Goal: Transaction & Acquisition: Book appointment/travel/reservation

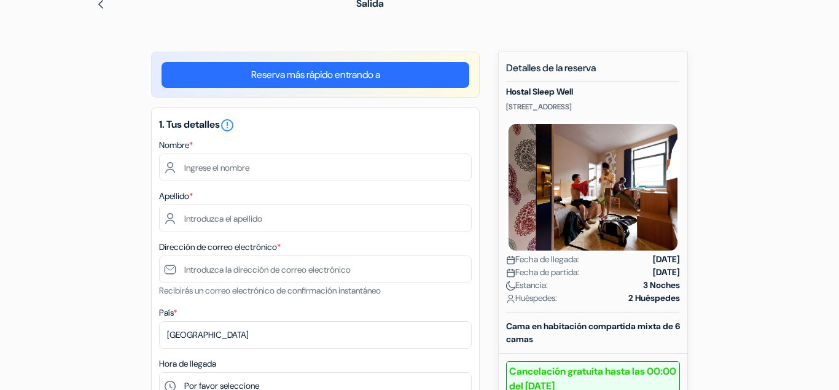
scroll to position [98, 0]
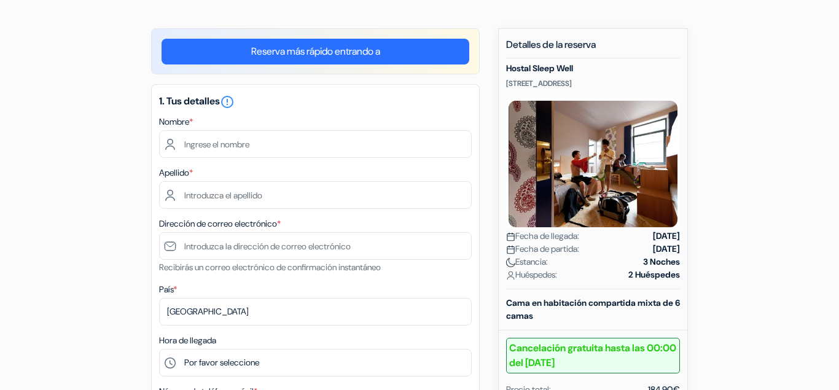
click at [349, 50] on link "Reserva más rápido entrando a" at bounding box center [315, 52] width 308 height 26
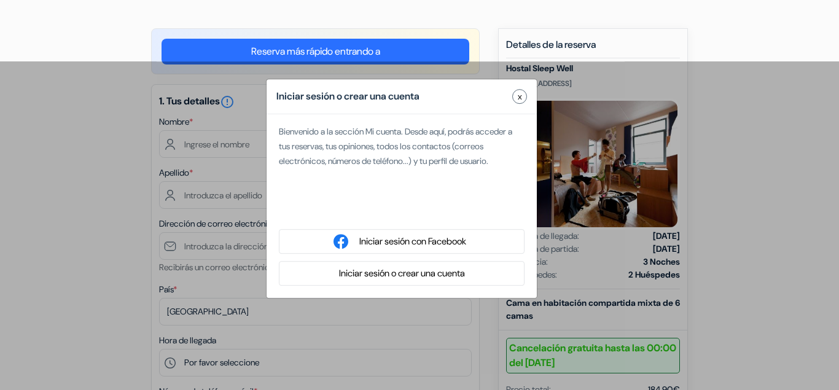
click at [438, 214] on div "Iniciar sesión con Google. Se abre en una nueva pestaña." at bounding box center [402, 209] width 246 height 27
click at [436, 223] on div "Iniciar sesión con Google. Se abre en una nueva pestaña." at bounding box center [402, 209] width 246 height 27
type input "Mauricio Andres"
type input "Klenner Campos"
type input "[EMAIL_ADDRESS][DOMAIN_NAME]"
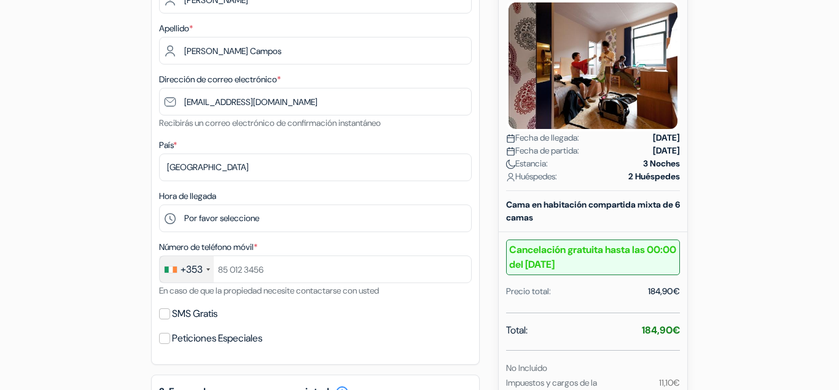
scroll to position [198, 0]
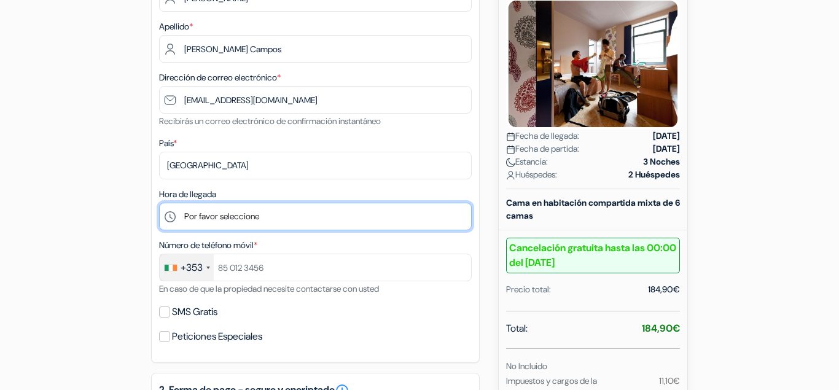
click at [159, 203] on select "Por favor seleccione 15:00 16:00 17:00 18:00 19:00 20:00 21:00 22:00 23:00 0:00" at bounding box center [315, 217] width 313 height 28
select select "15"
click option "15:00" at bounding box center [0, 0] width 0 height 0
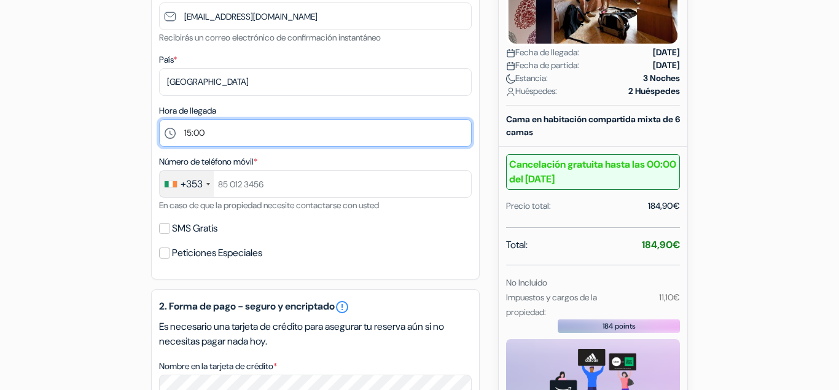
scroll to position [290, 0]
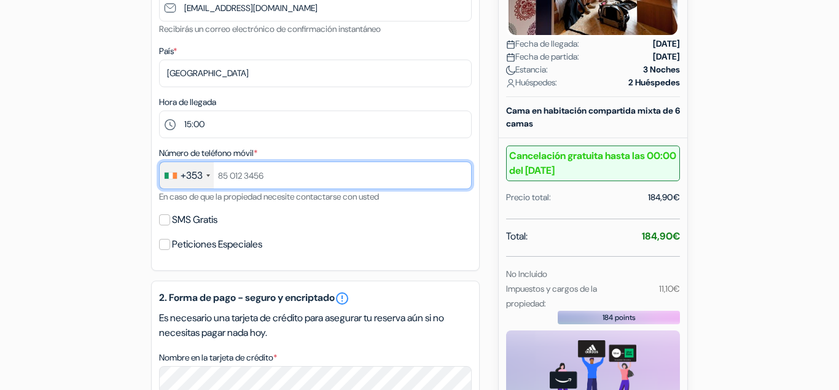
click at [245, 174] on input "text" at bounding box center [315, 175] width 313 height 28
type input "834361746"
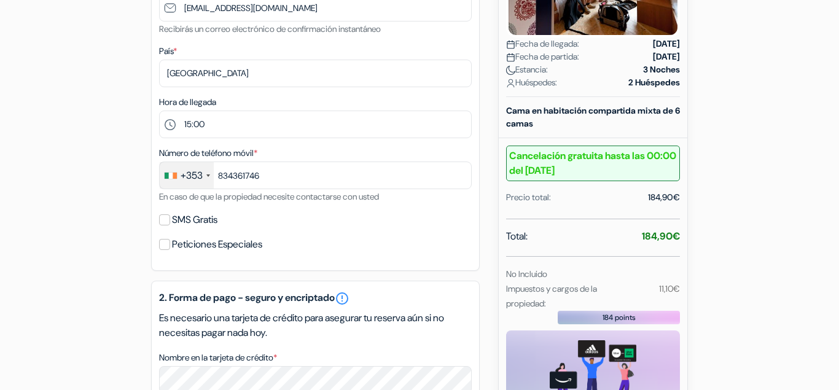
click at [109, 183] on div "add_box Hostal Sleep Well Rue du Damier 23, Bruselas, Bélgica Detalles del Aloj…" at bounding box center [419, 287] width 700 height 902
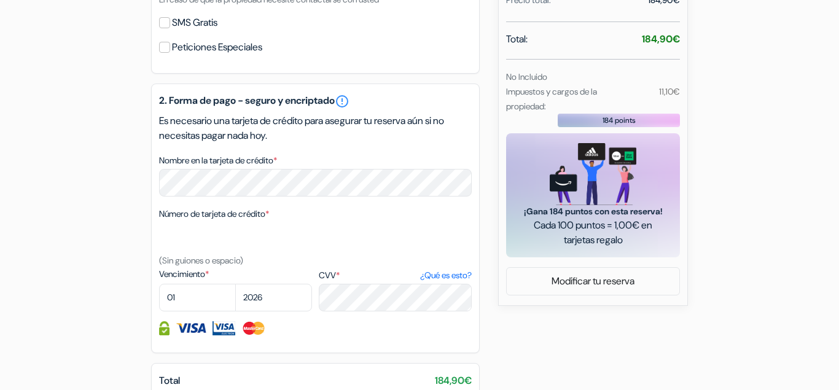
scroll to position [453, 0]
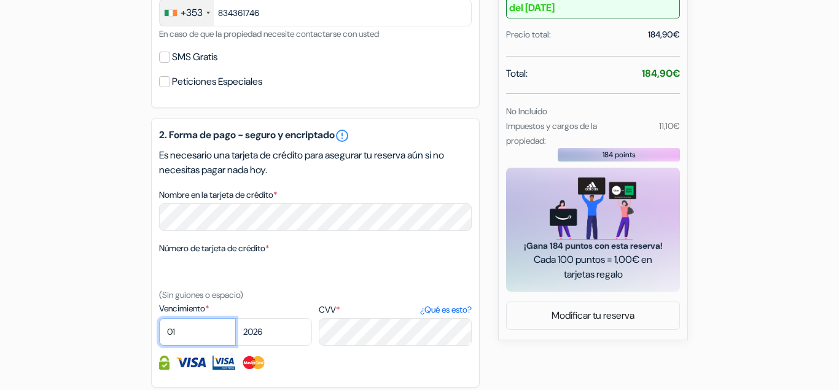
click at [159, 318] on select "01 02 03 04 05 06 07 08 09 10 11 12" at bounding box center [197, 332] width 77 height 28
select select "12"
click option "12" at bounding box center [0, 0] width 0 height 0
click at [235, 318] on select "2025 2026 2027 2028 2029 2030 2031 2032 2033 2034 2035 2036 2037 2038 2039 2040…" at bounding box center [273, 332] width 77 height 28
select select "2029"
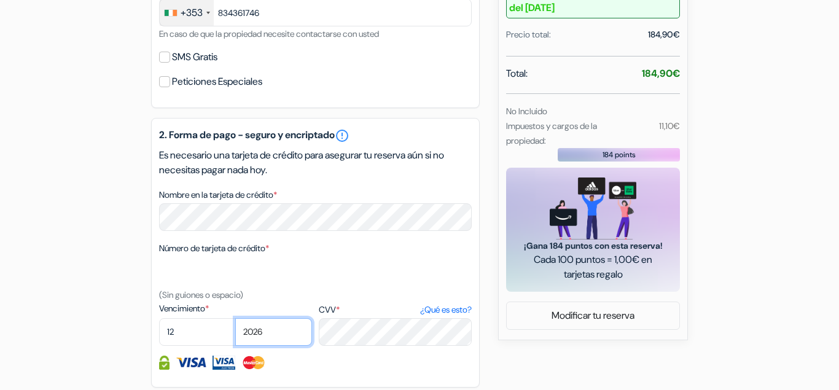
click option "2029" at bounding box center [0, 0] width 0 height 0
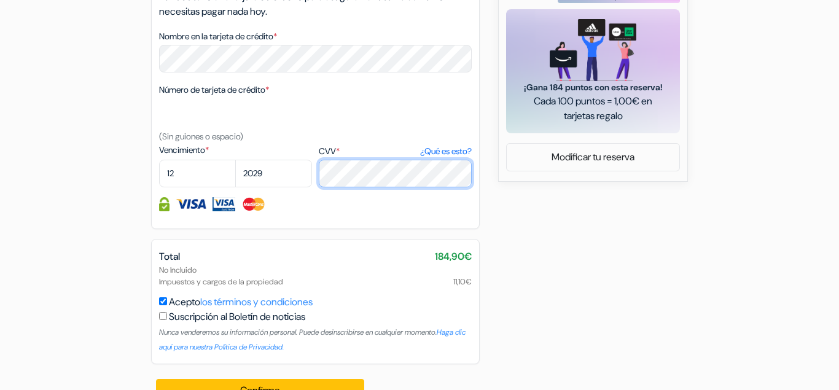
scroll to position [639, 0]
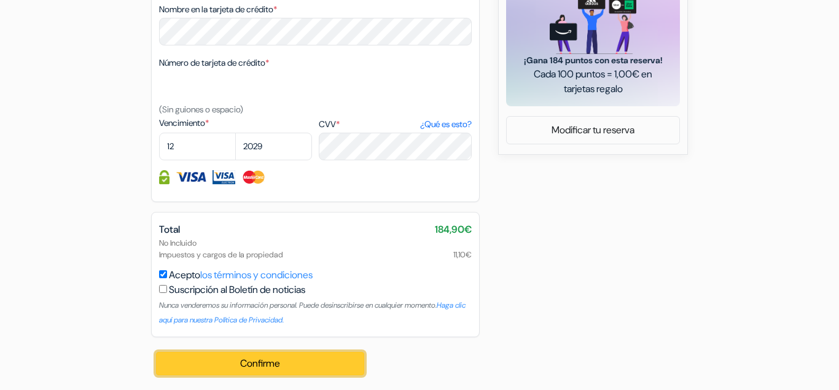
click at [254, 367] on button "Confirme Loading..." at bounding box center [260, 363] width 208 height 23
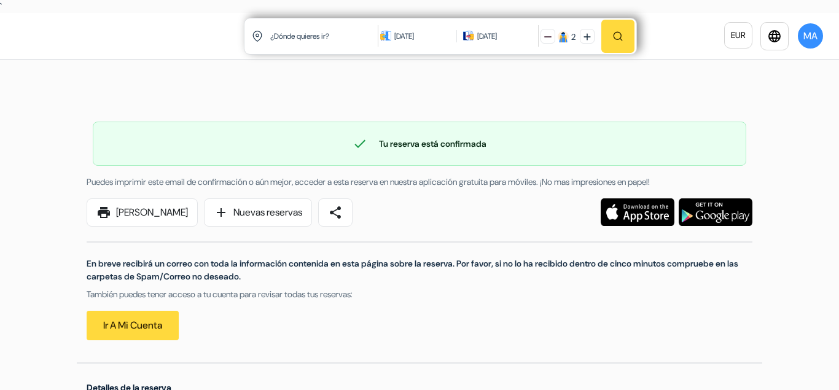
click at [95, 74] on div at bounding box center [419, 74] width 839 height 28
